Goal: Task Accomplishment & Management: Manage account settings

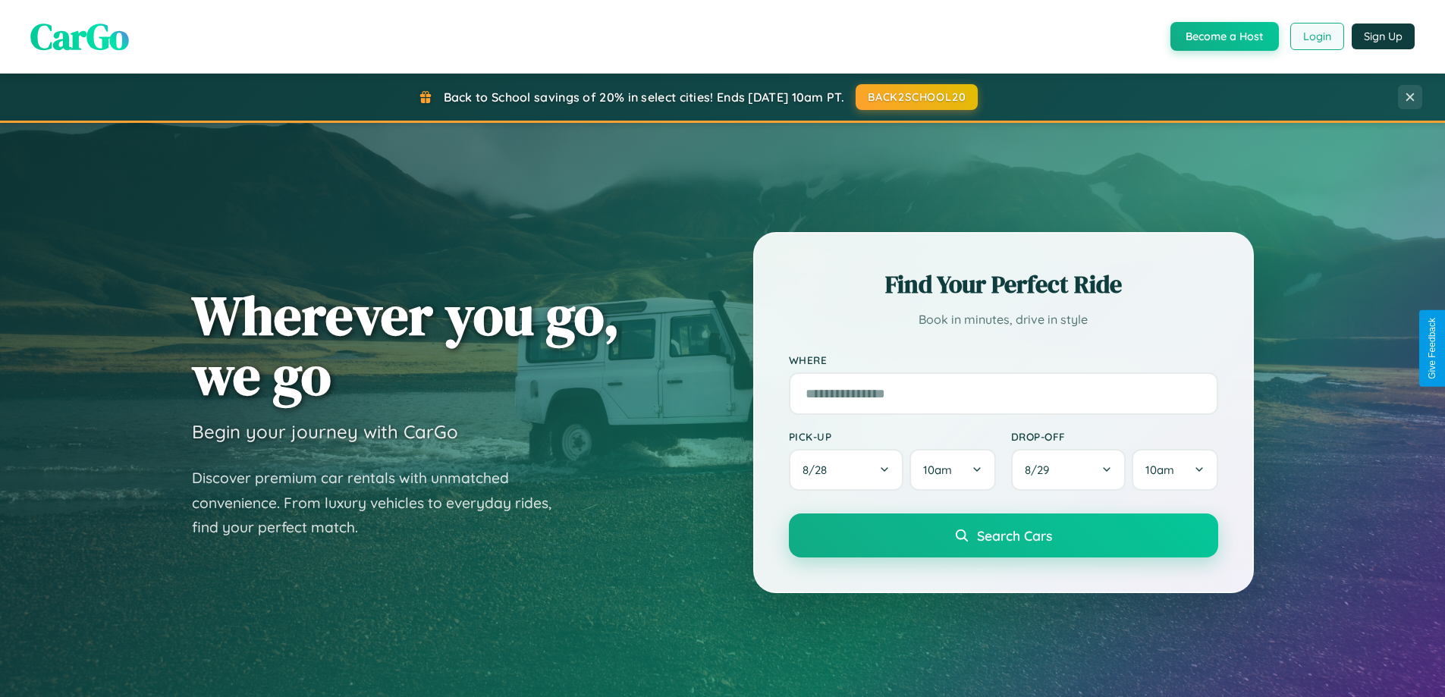
click at [1316, 36] on button "Login" at bounding box center [1317, 36] width 54 height 27
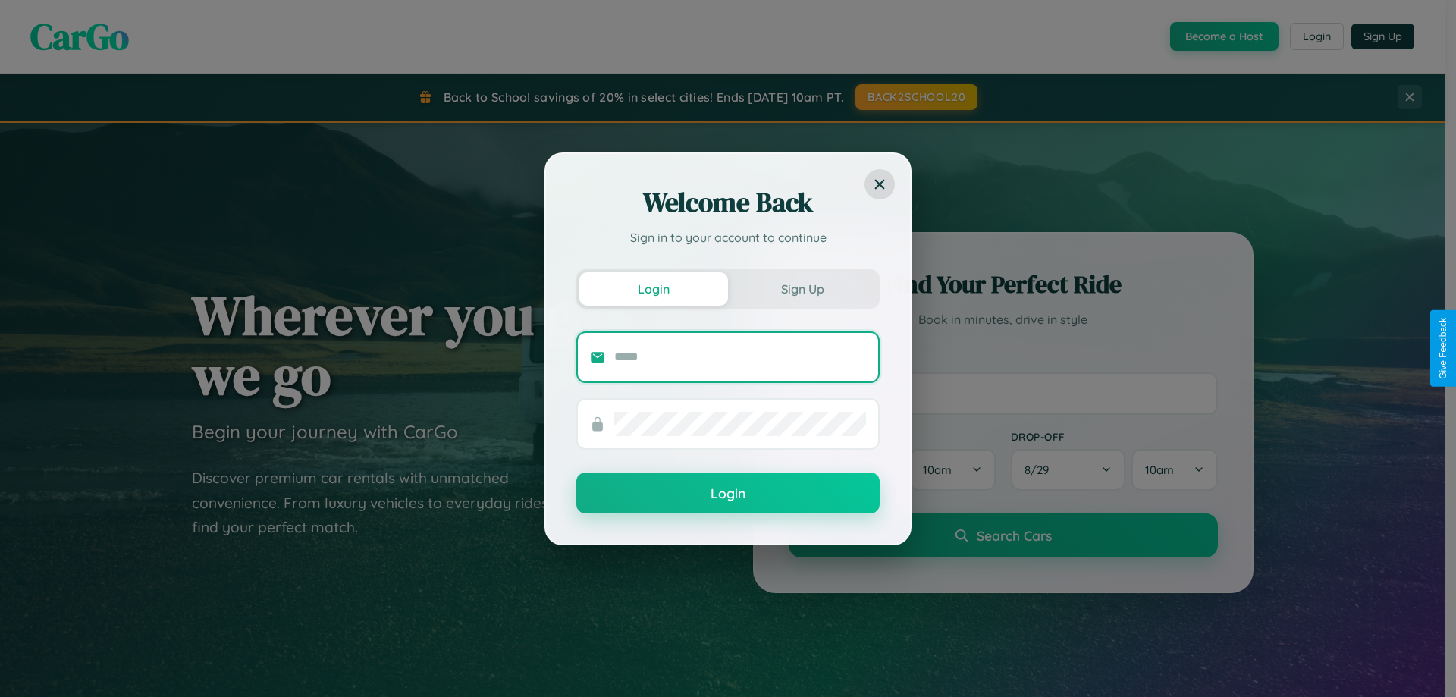
click at [740, 356] on input "text" at bounding box center [740, 357] width 252 height 24
type input "**********"
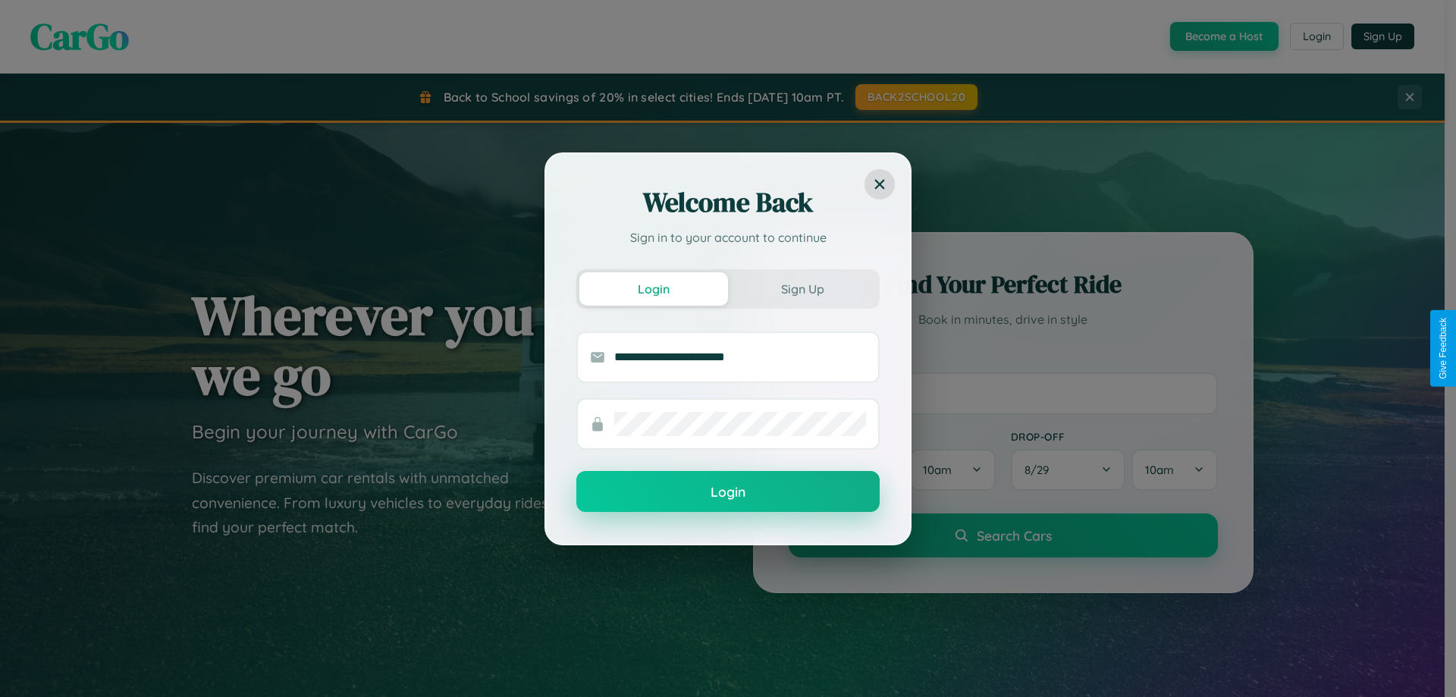
click at [728, 492] on button "Login" at bounding box center [727, 491] width 303 height 41
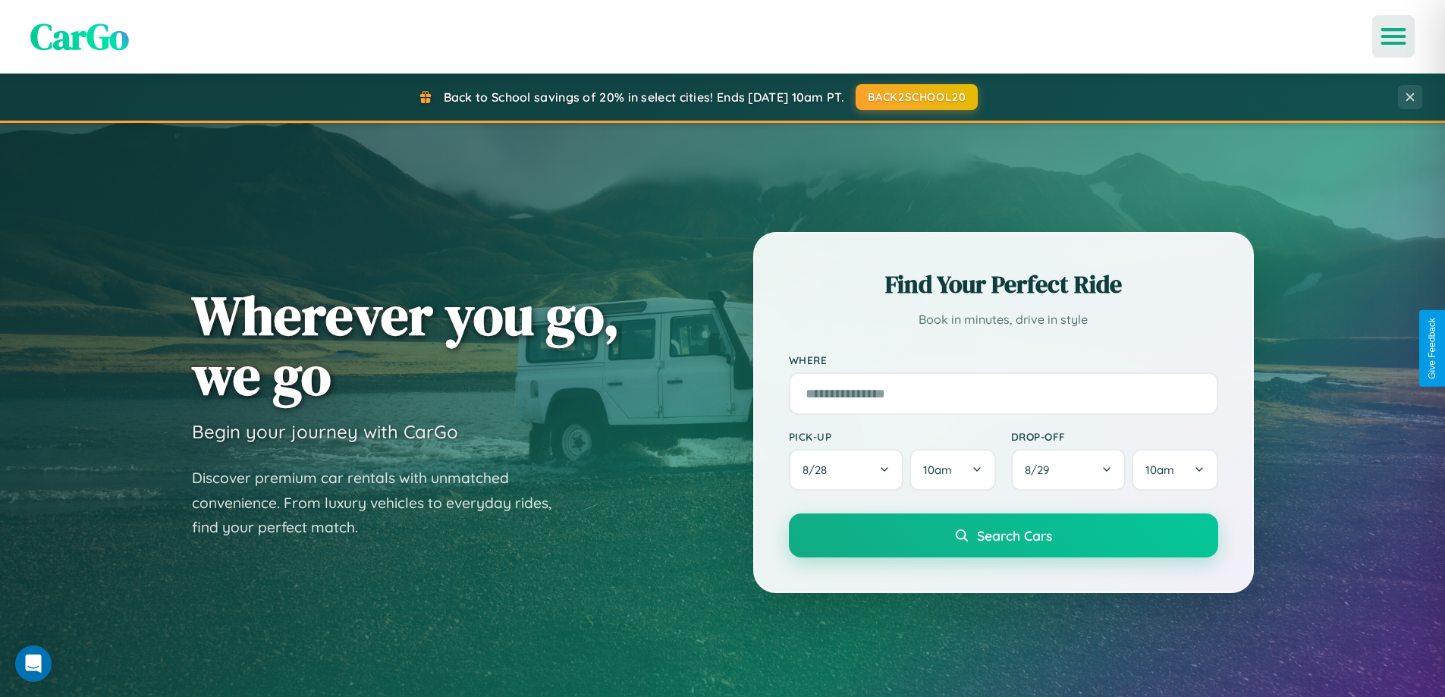
click at [1393, 36] on icon "Open menu" at bounding box center [1394, 37] width 22 height 14
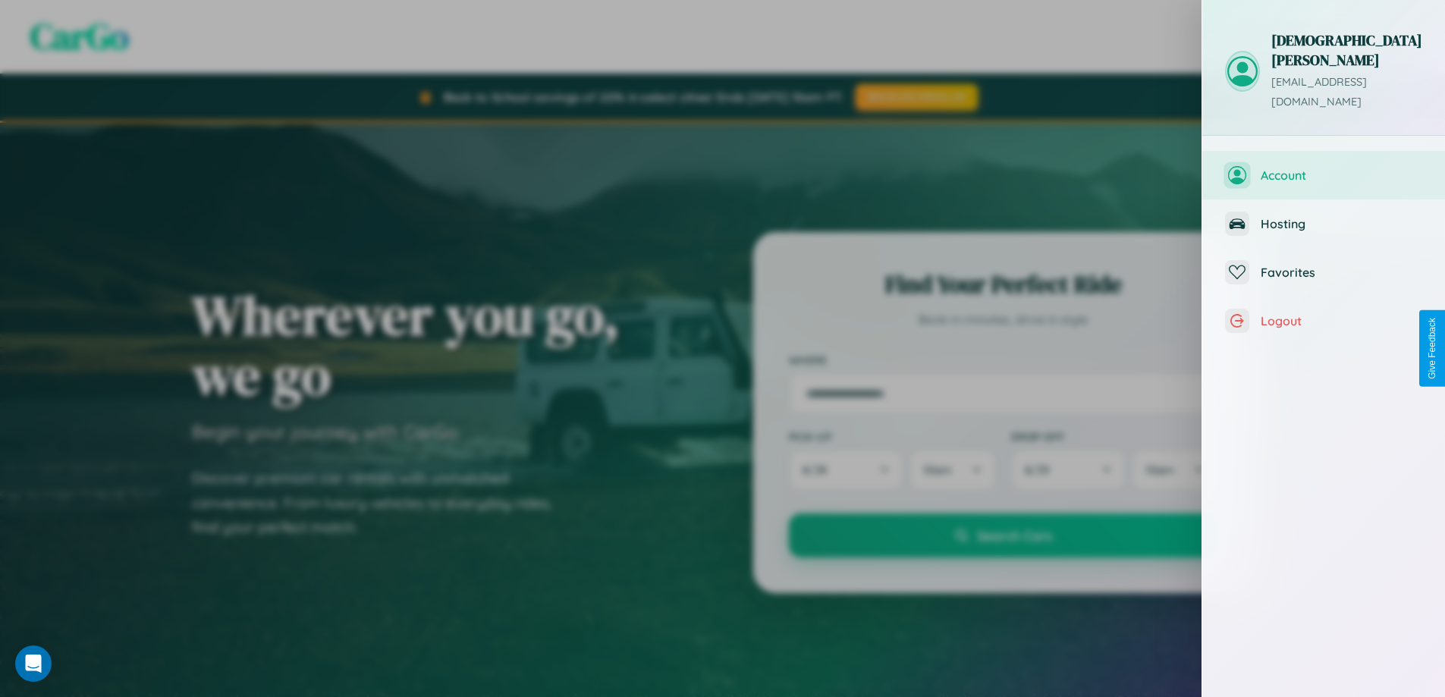
click at [1323, 168] on span "Account" at bounding box center [1341, 175] width 162 height 15
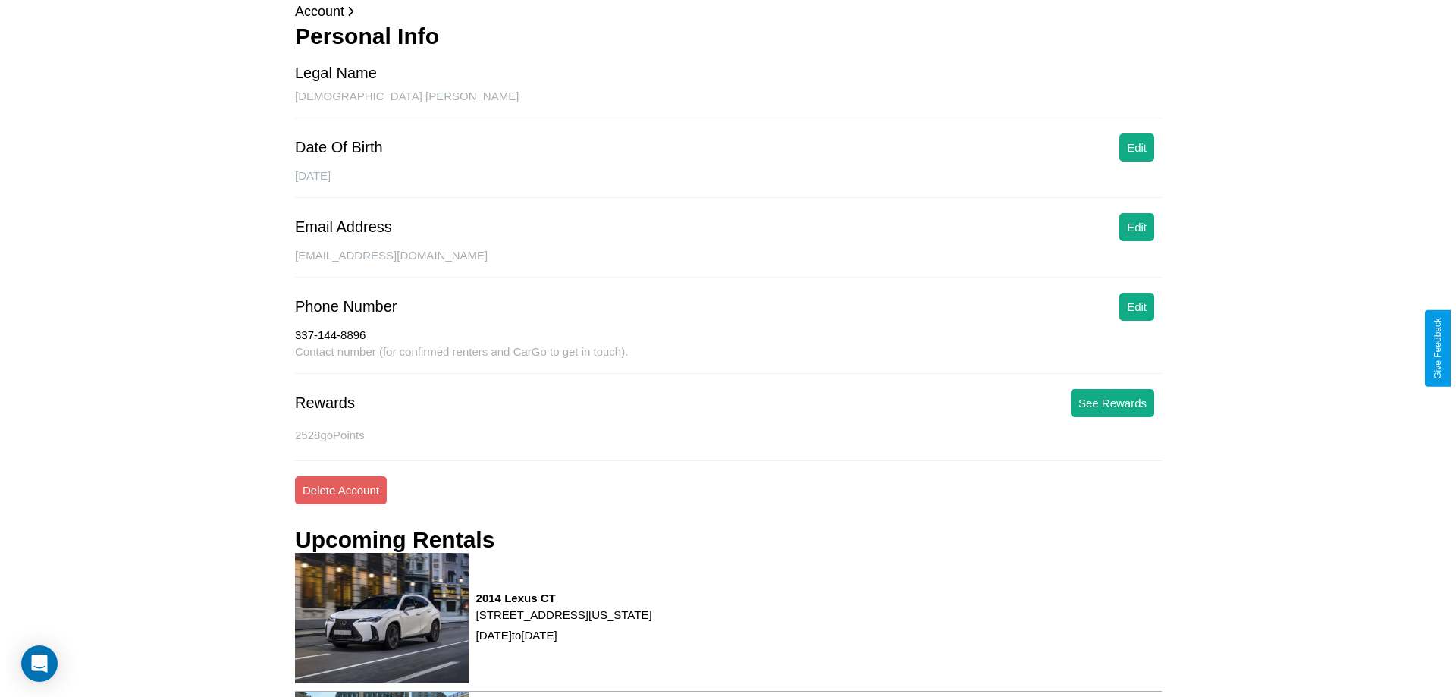
scroll to position [218, 0]
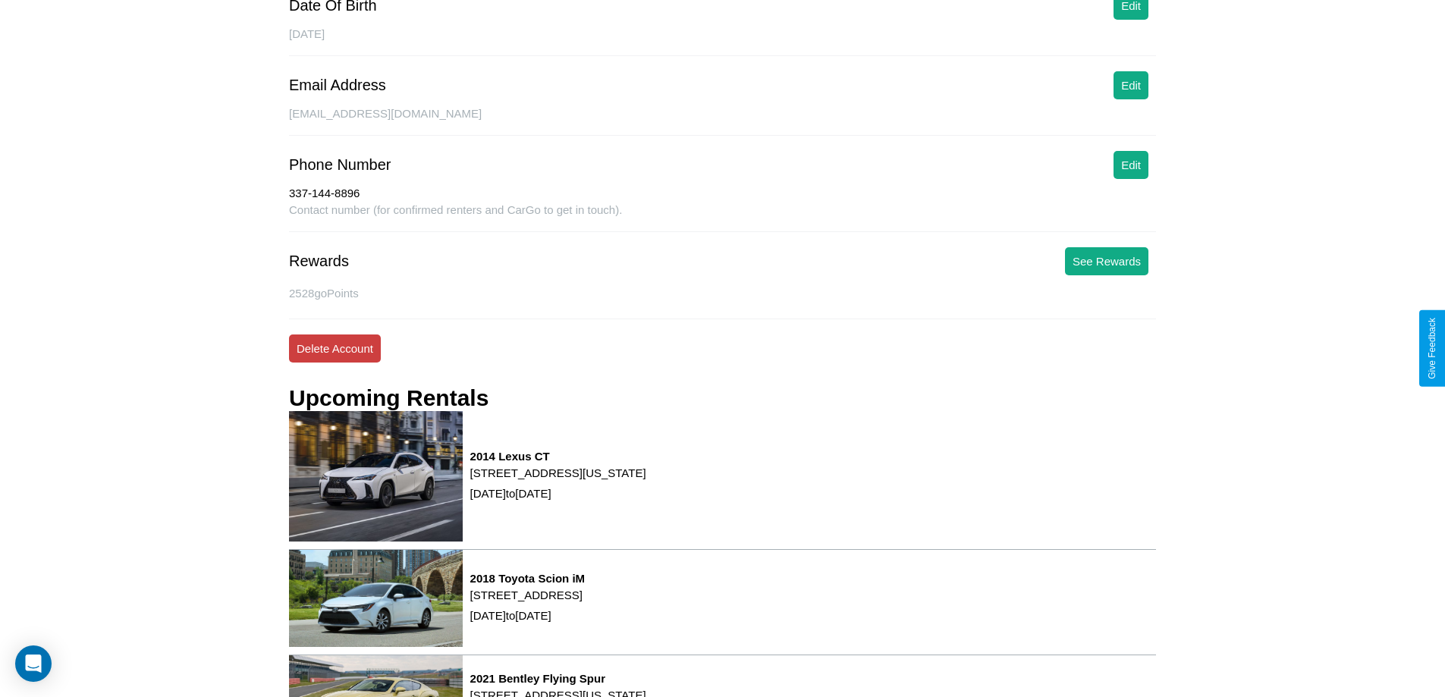
click at [334, 348] on button "Delete Account" at bounding box center [335, 348] width 92 height 28
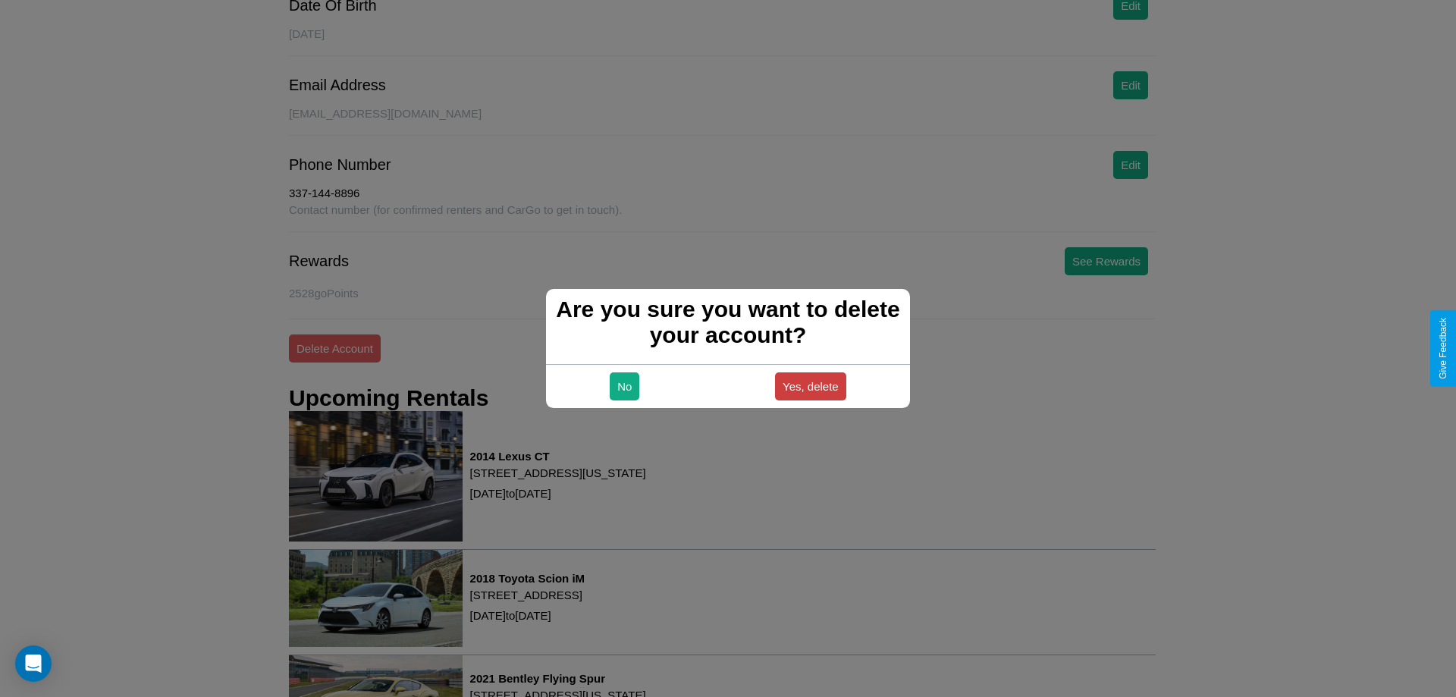
click at [810, 386] on button "Yes, delete" at bounding box center [810, 386] width 71 height 28
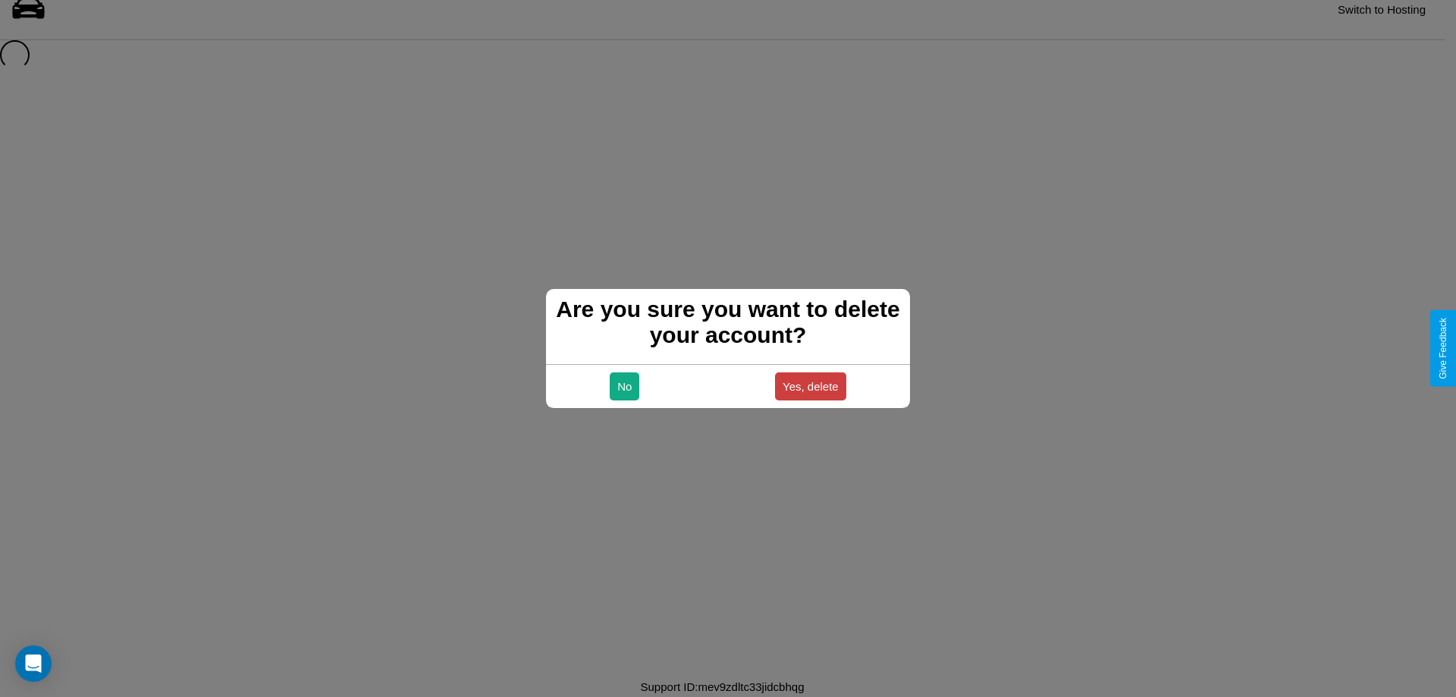
scroll to position [20, 0]
